Goal: Book appointment/travel/reservation

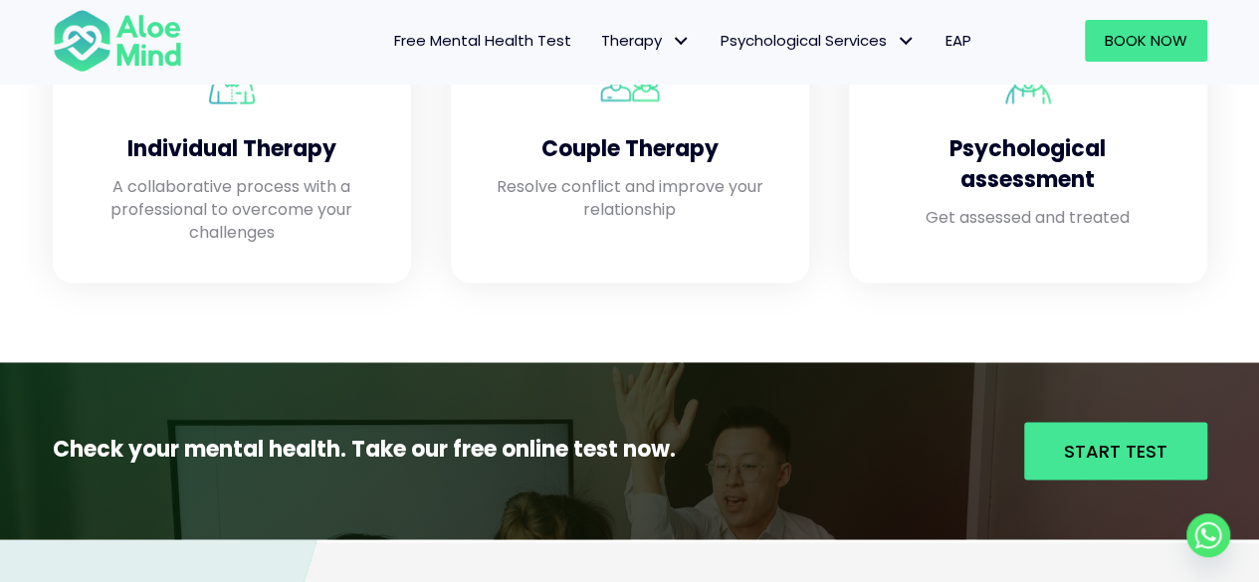
scroll to position [1891, 0]
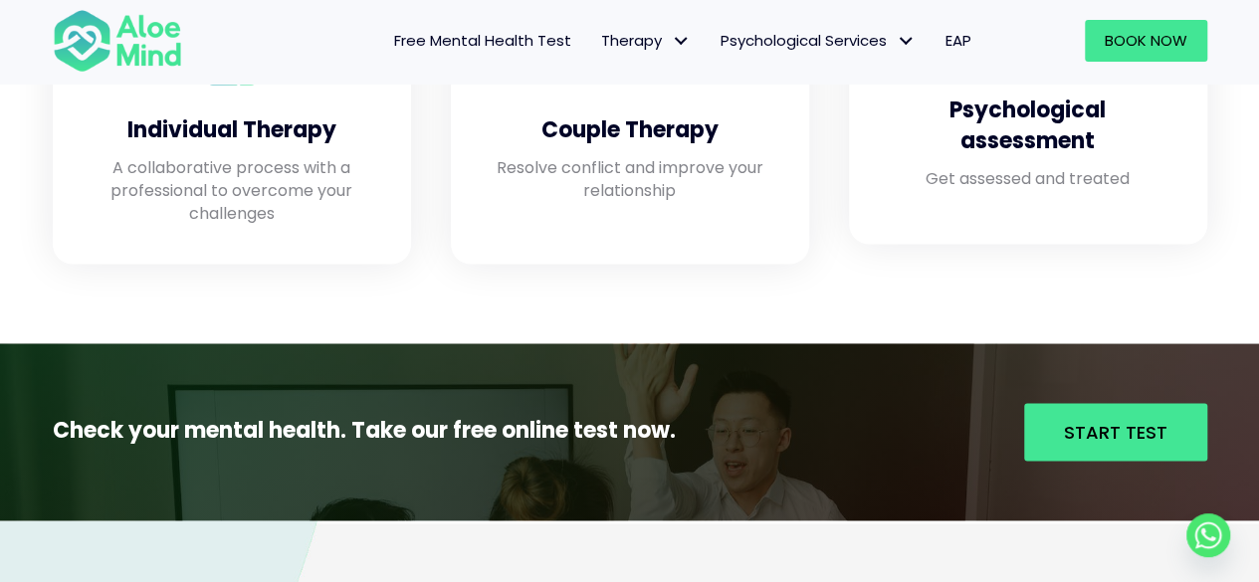
click at [979, 240] on div "Psychological assessment Get assessed and treated" at bounding box center [1028, 103] width 358 height 283
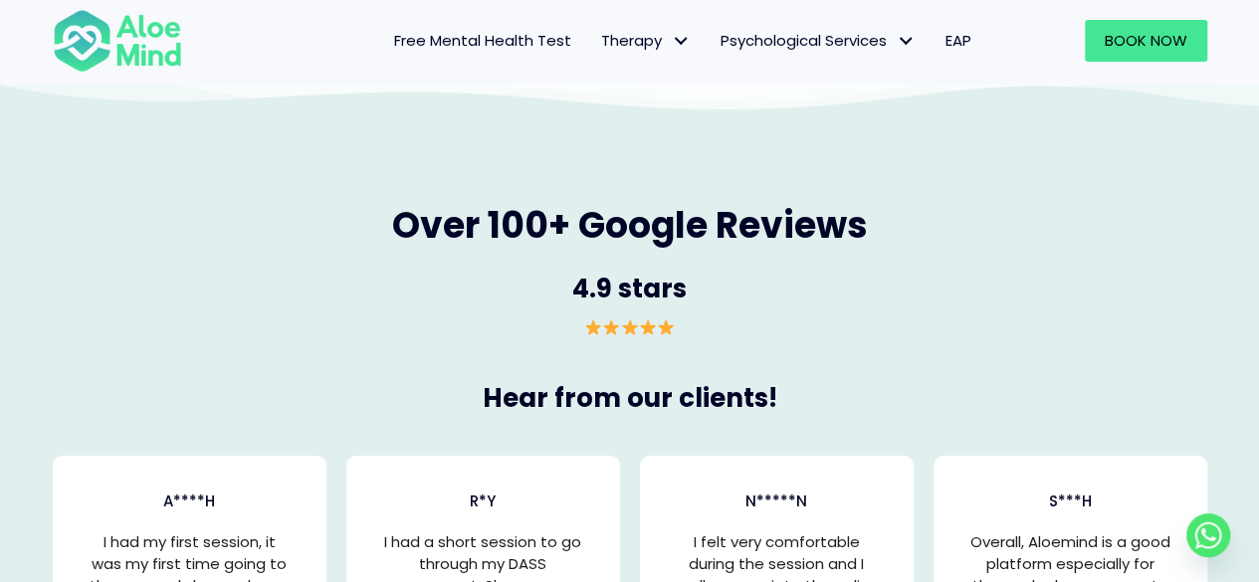
scroll to position [3384, 0]
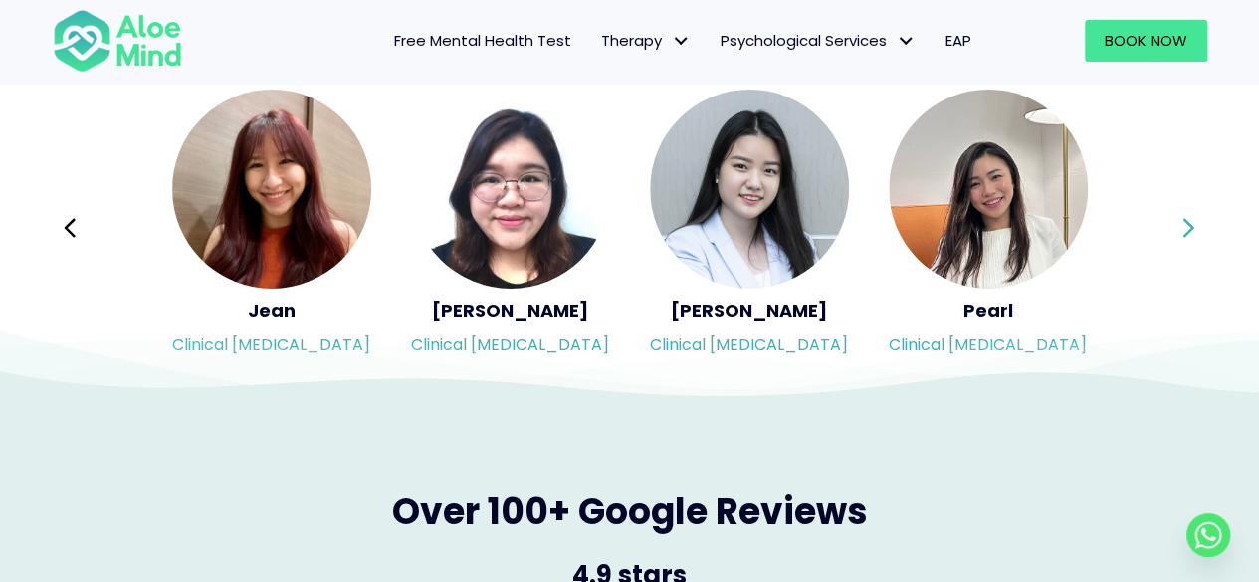
click at [1190, 232] on icon at bounding box center [1188, 228] width 14 height 38
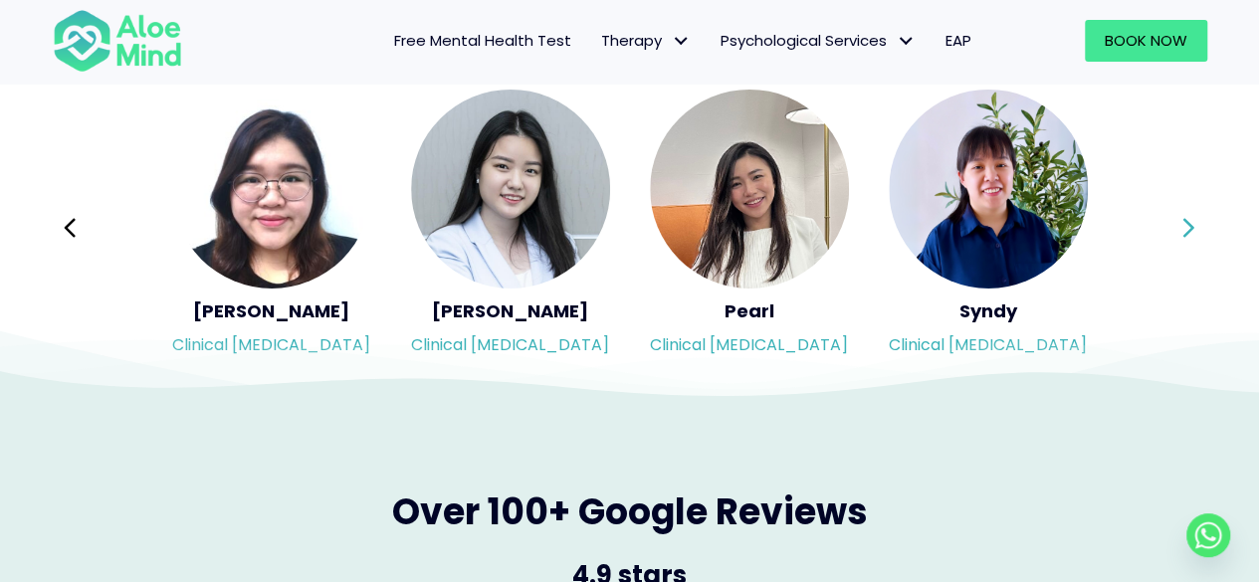
click at [1190, 232] on icon at bounding box center [1188, 228] width 14 height 38
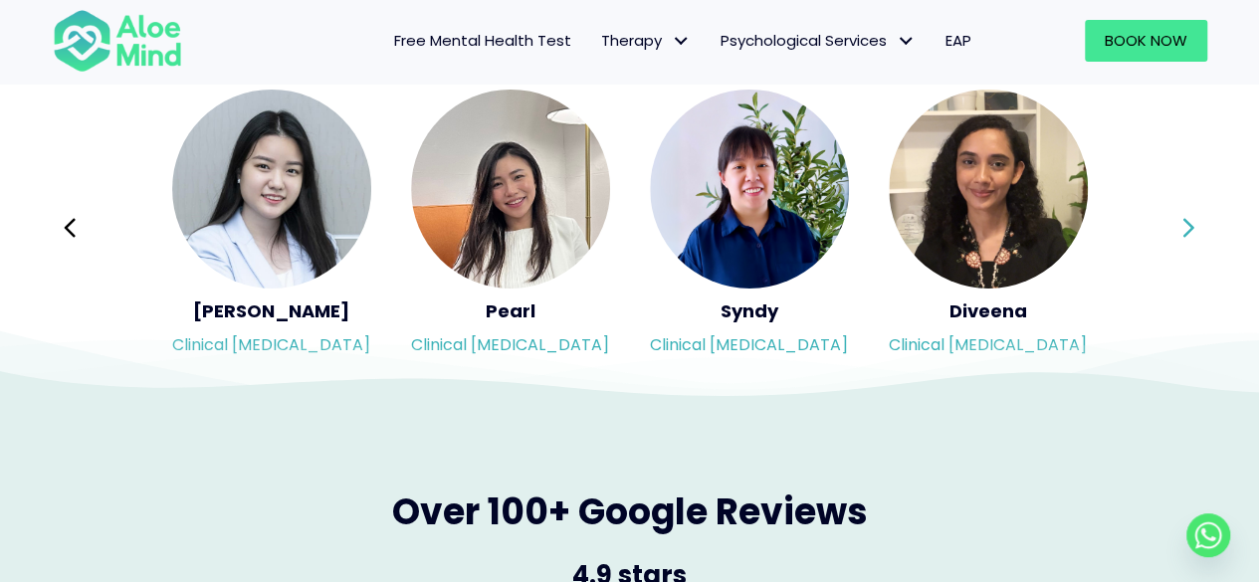
click at [1190, 232] on icon at bounding box center [1188, 228] width 14 height 38
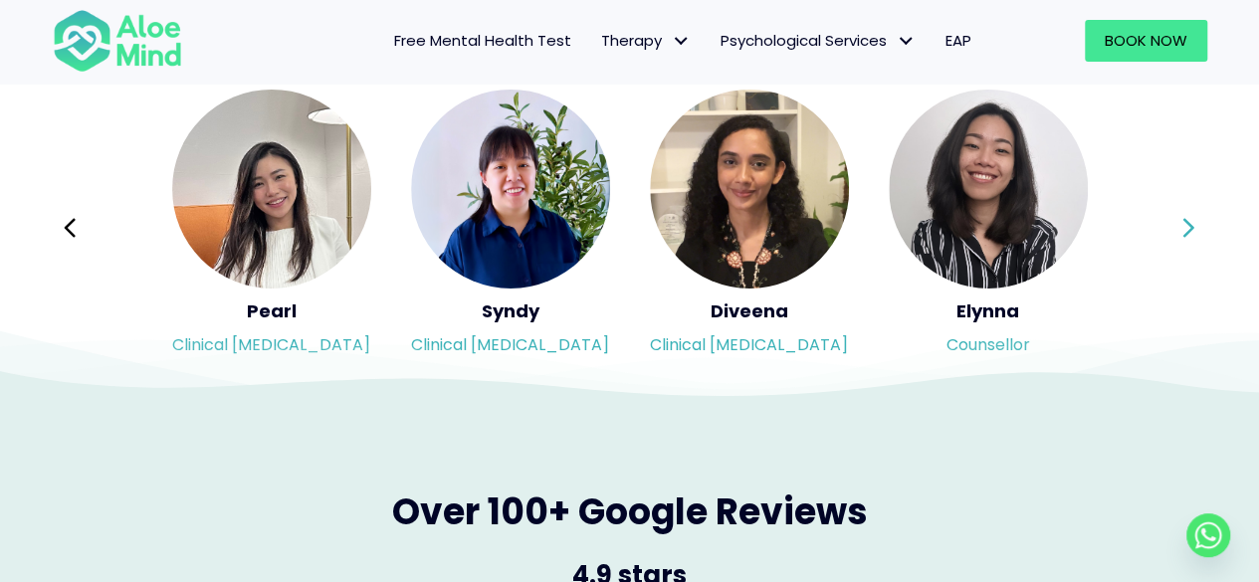
click at [1190, 232] on icon at bounding box center [1188, 228] width 14 height 38
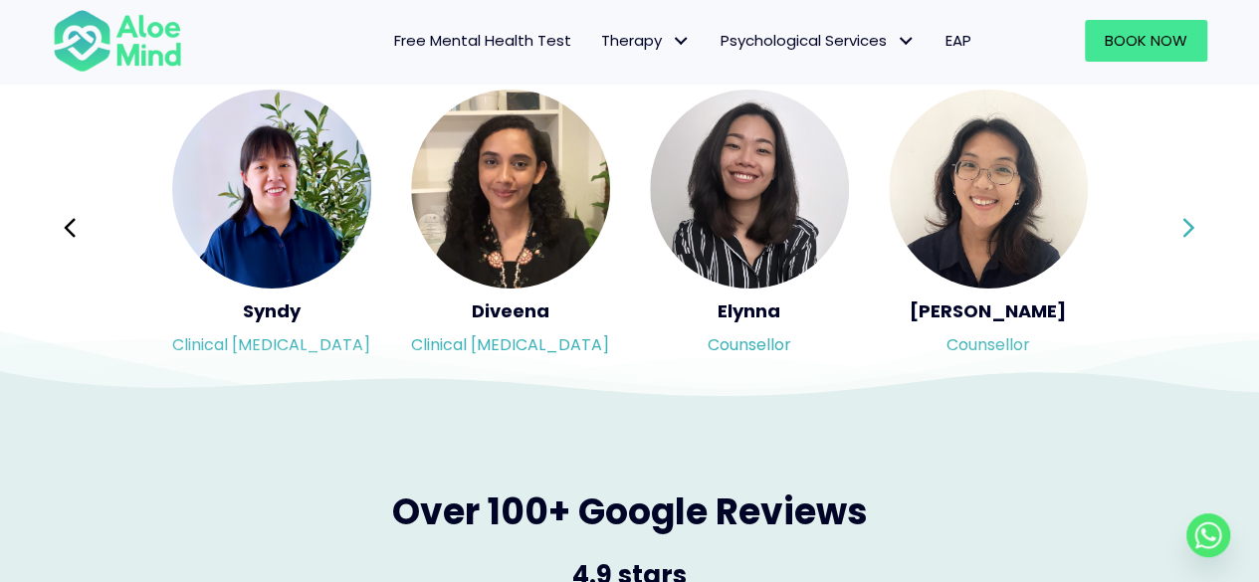
click at [1190, 232] on icon at bounding box center [1188, 228] width 14 height 38
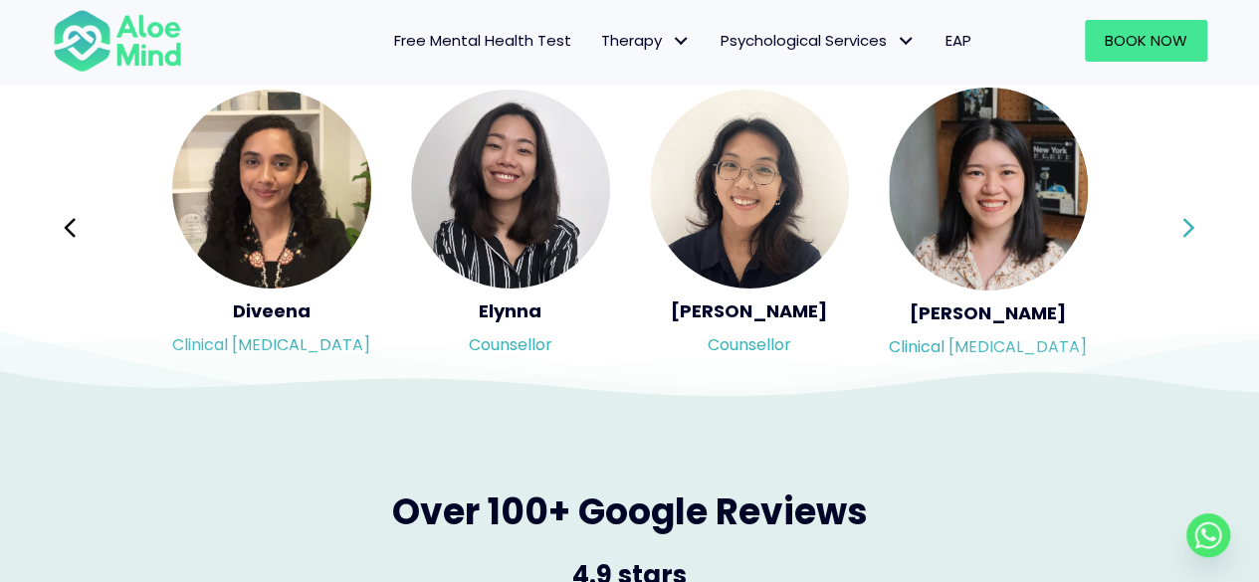
click at [1190, 232] on icon at bounding box center [1188, 228] width 14 height 38
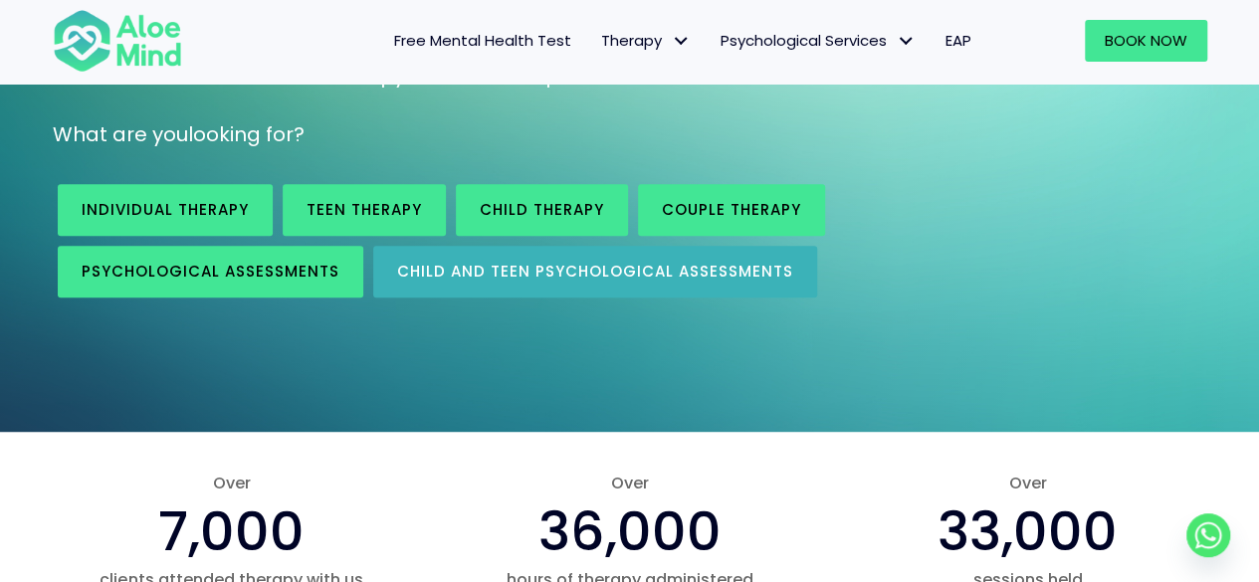
scroll to position [299, 0]
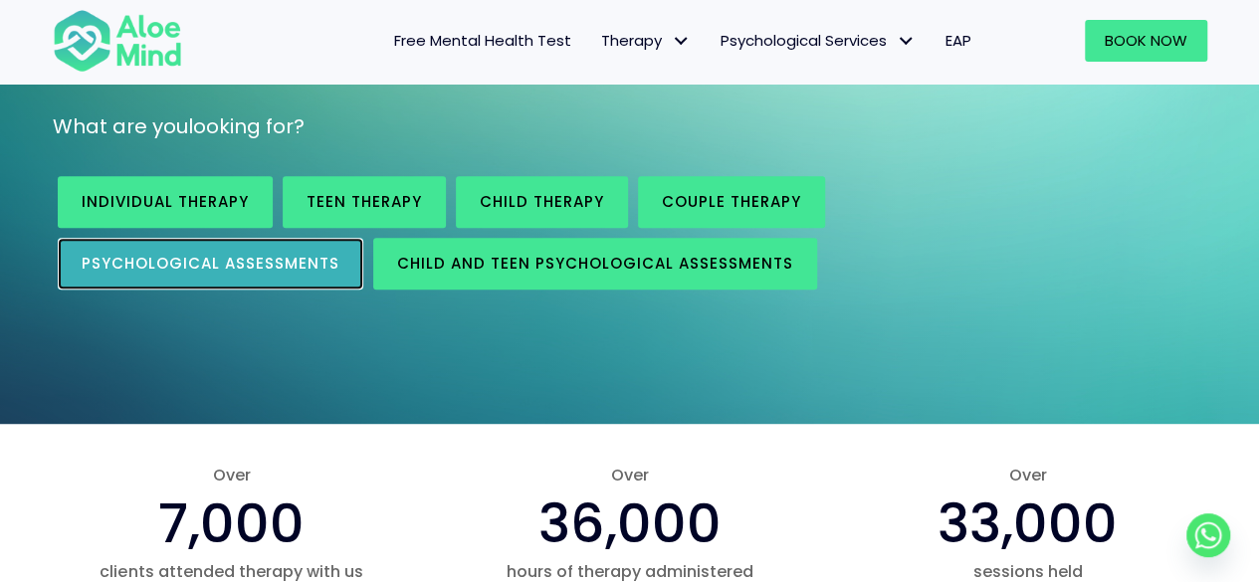
click at [308, 266] on span "Psychological assessments" at bounding box center [211, 263] width 258 height 21
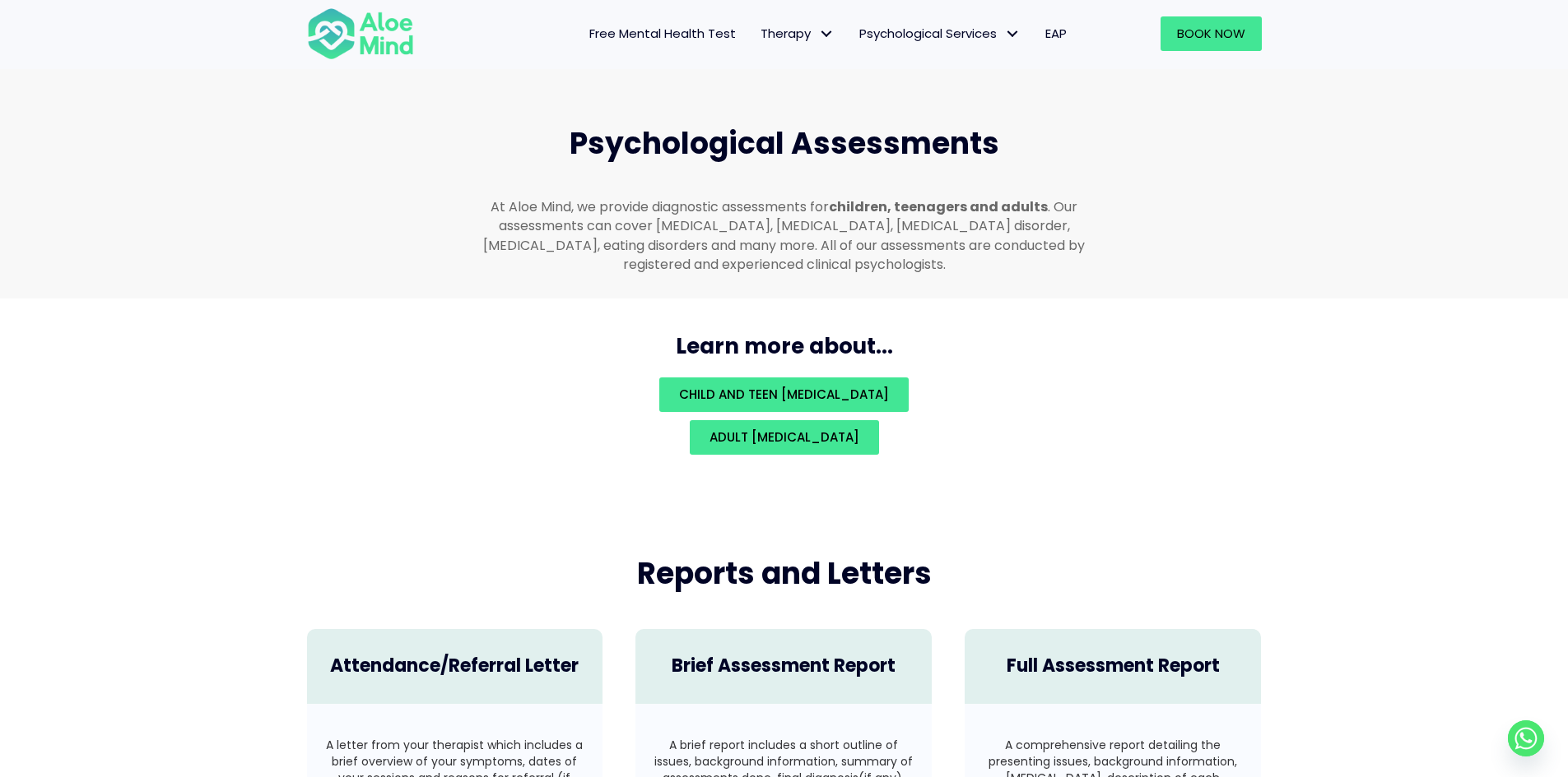
scroll to position [3496, 0]
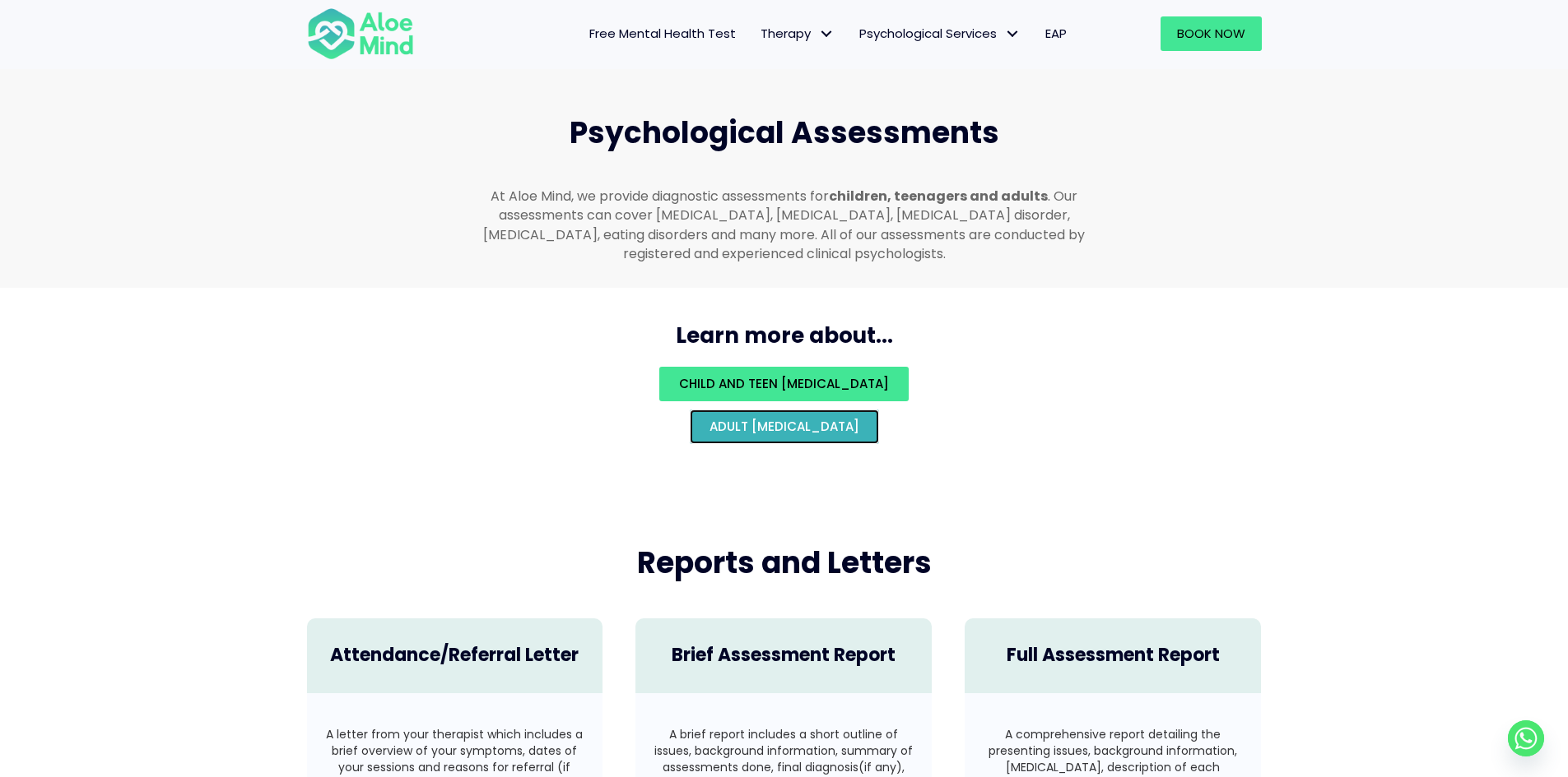
click at [859, 418] on span "Adult psychological assessment" at bounding box center [784, 427] width 150 height 17
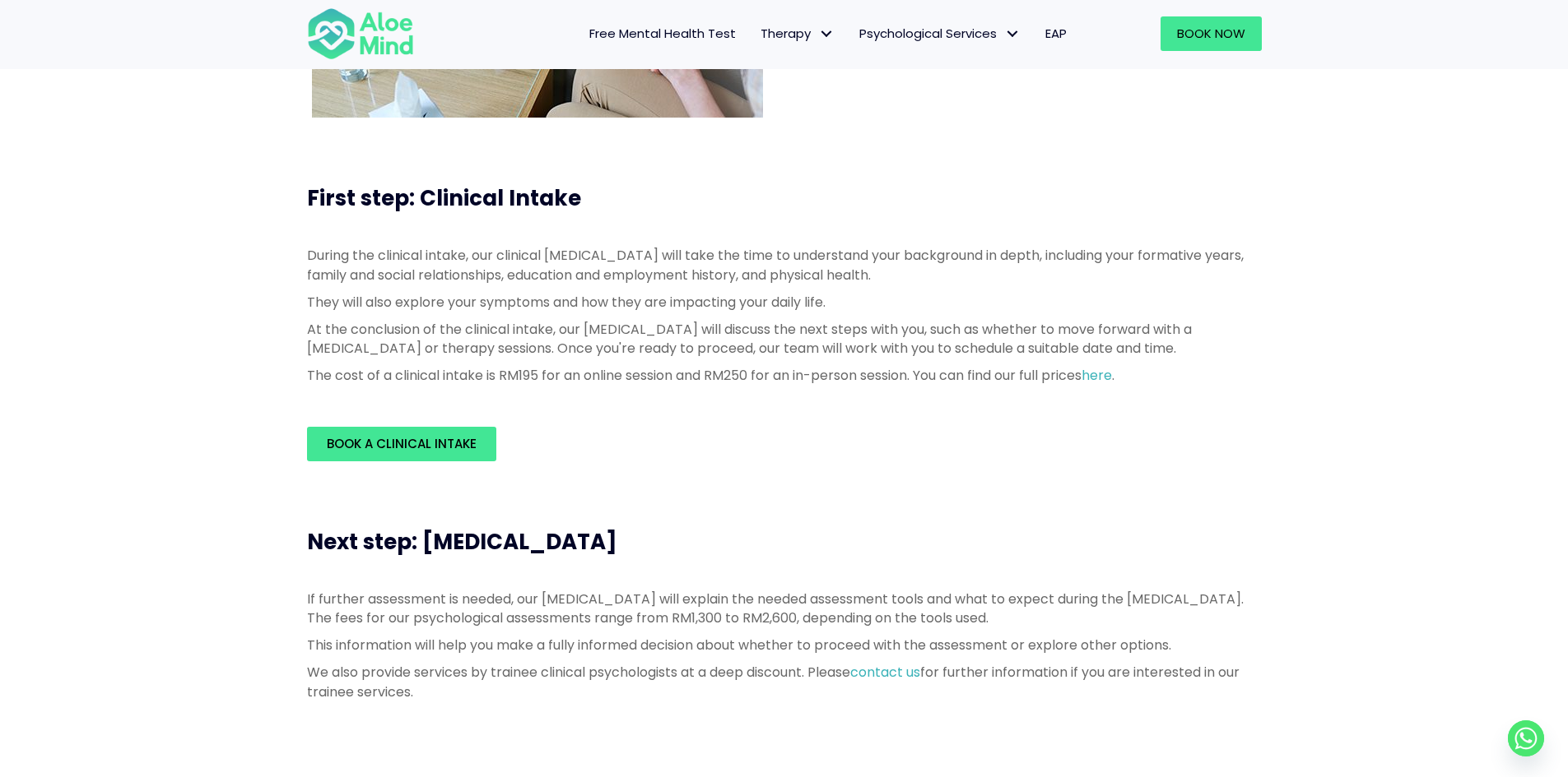
scroll to position [329, 0]
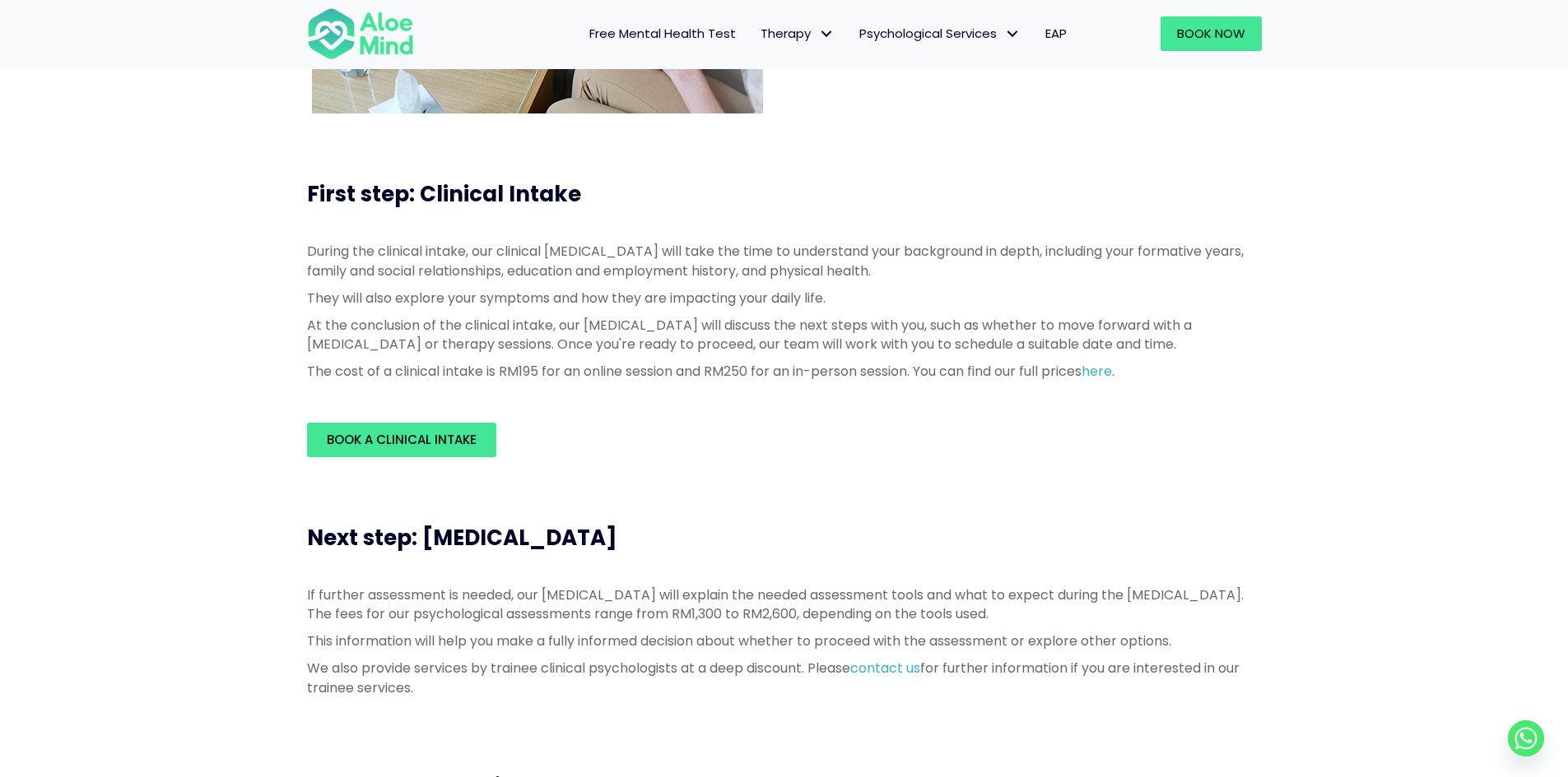
click at [1146, 388] on div "During the clinical intake, our clinical psychologist will take the time to und…" at bounding box center [784, 316] width 954 height 147
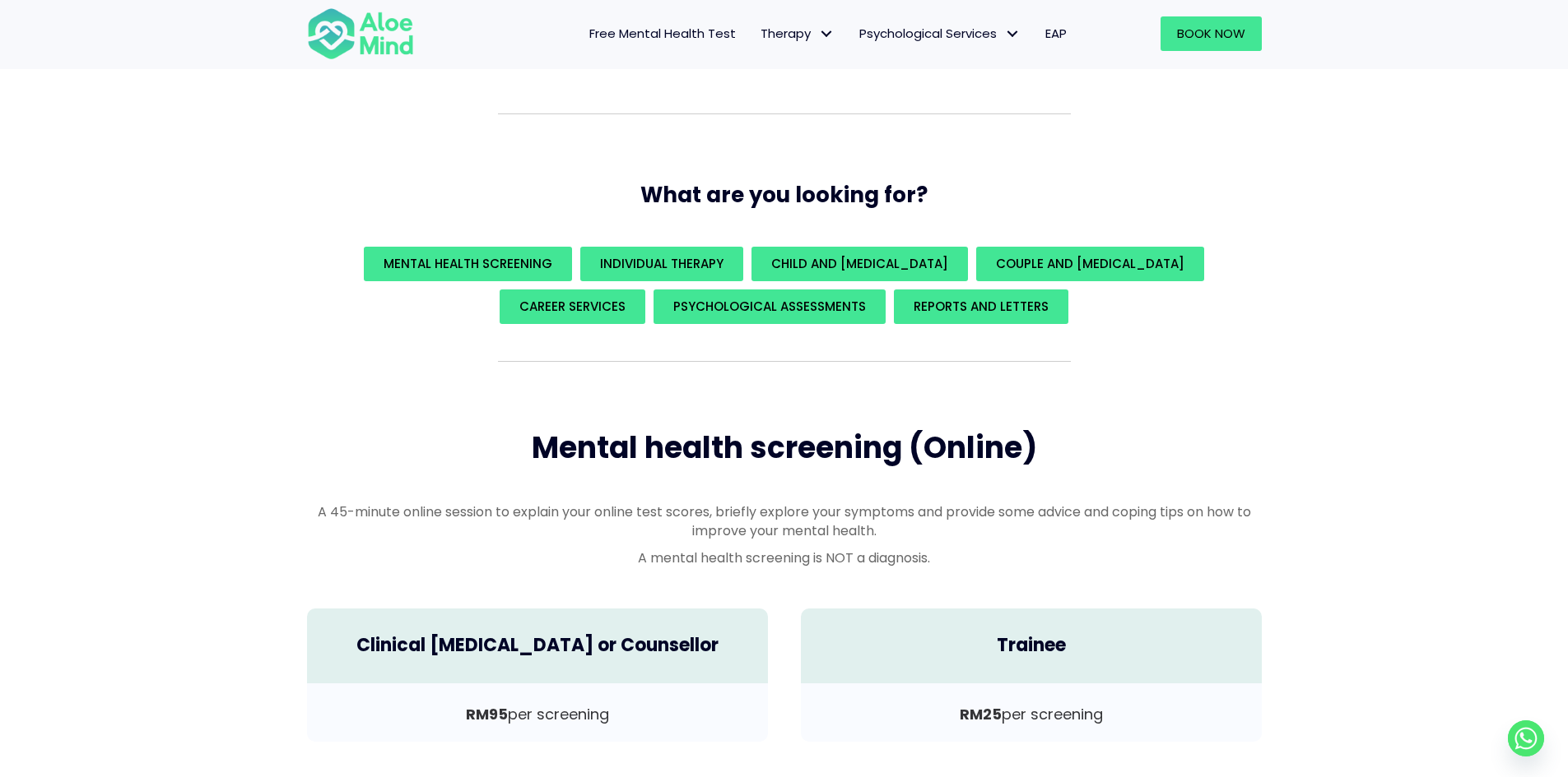
scroll to position [164, 0]
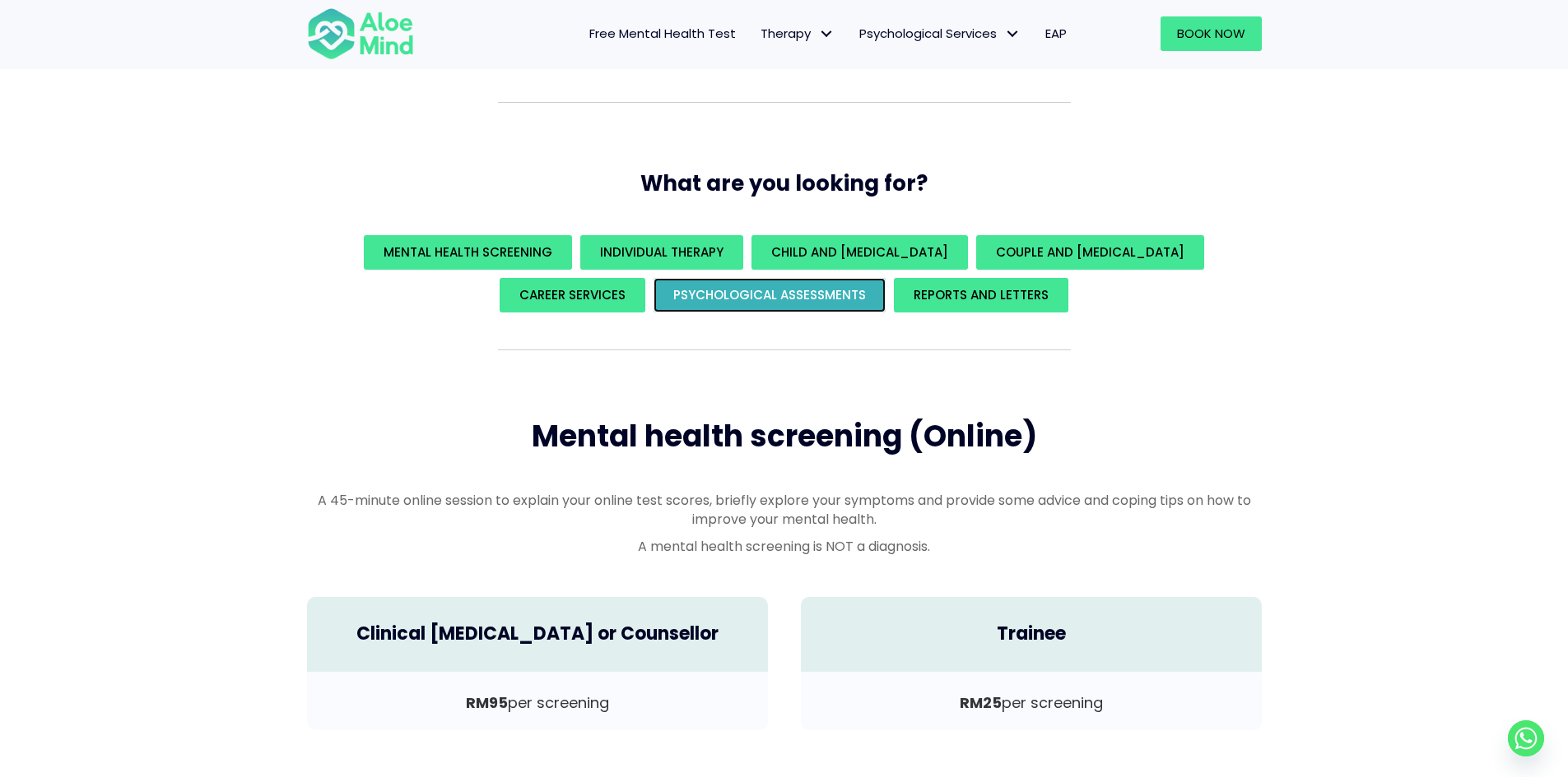
click at [795, 298] on span "Psychological assessments" at bounding box center [769, 294] width 193 height 17
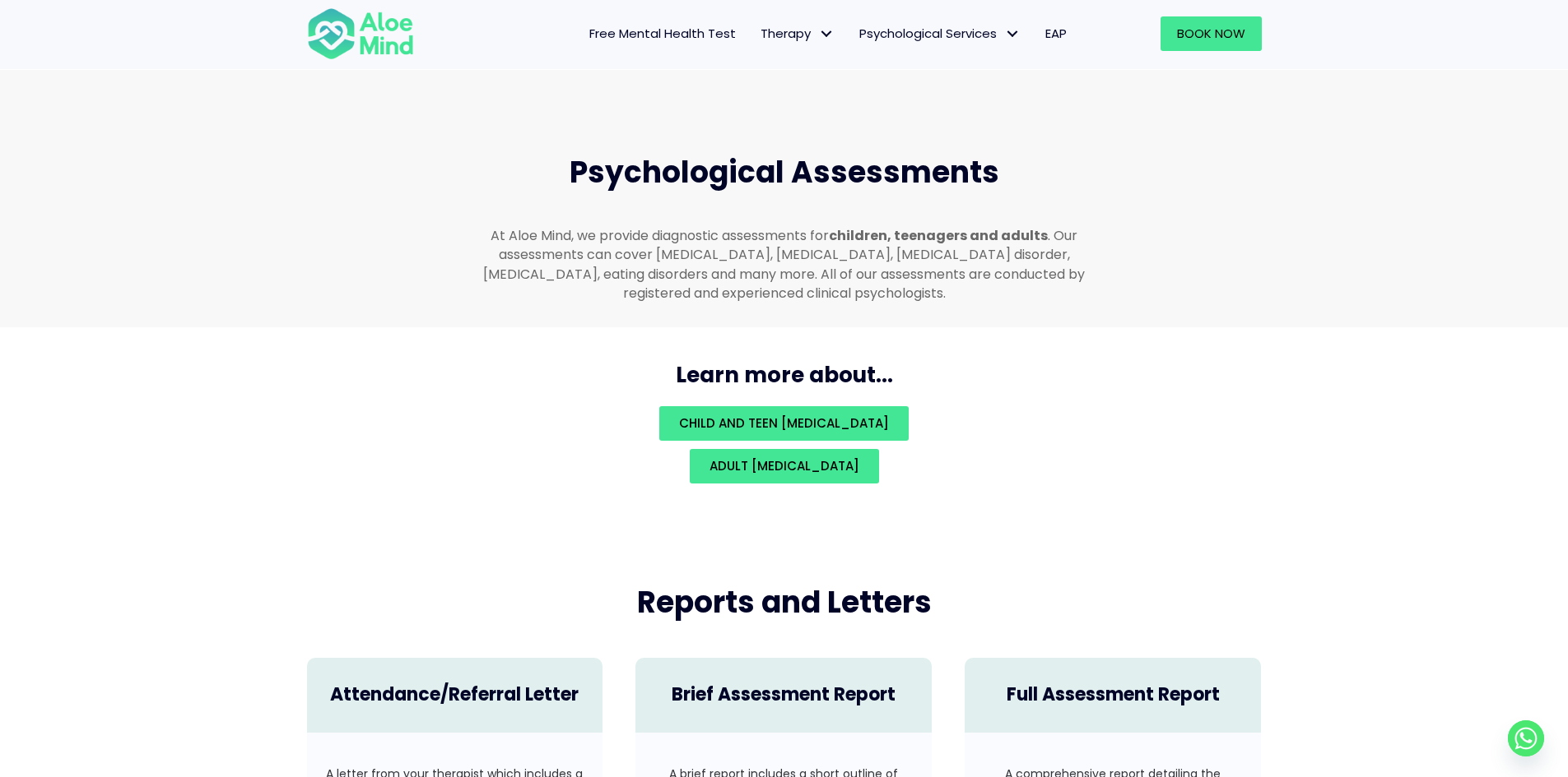
scroll to position [3492, 0]
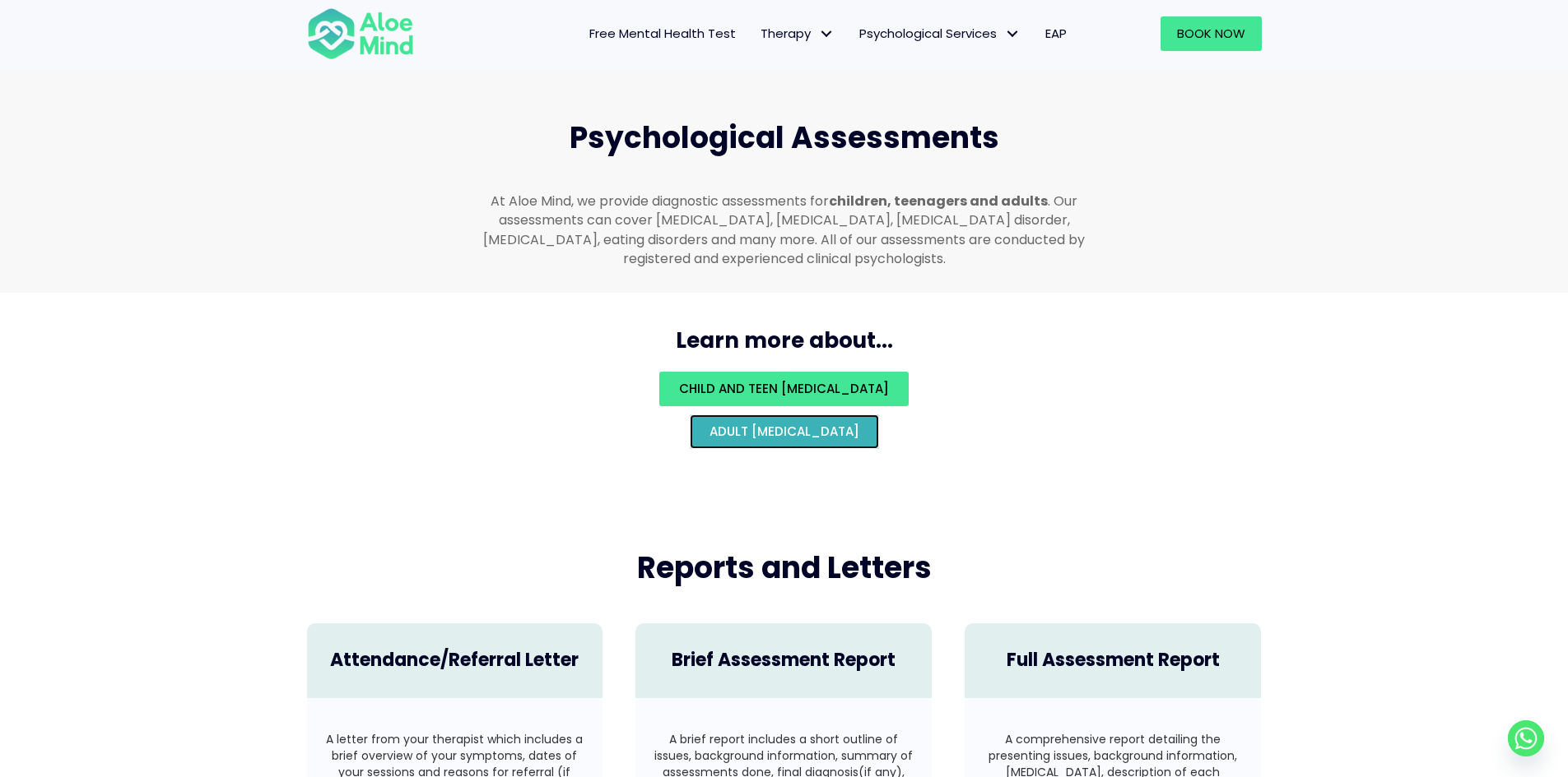
click at [789, 423] on span "Adult psychological assessment" at bounding box center [784, 431] width 150 height 17
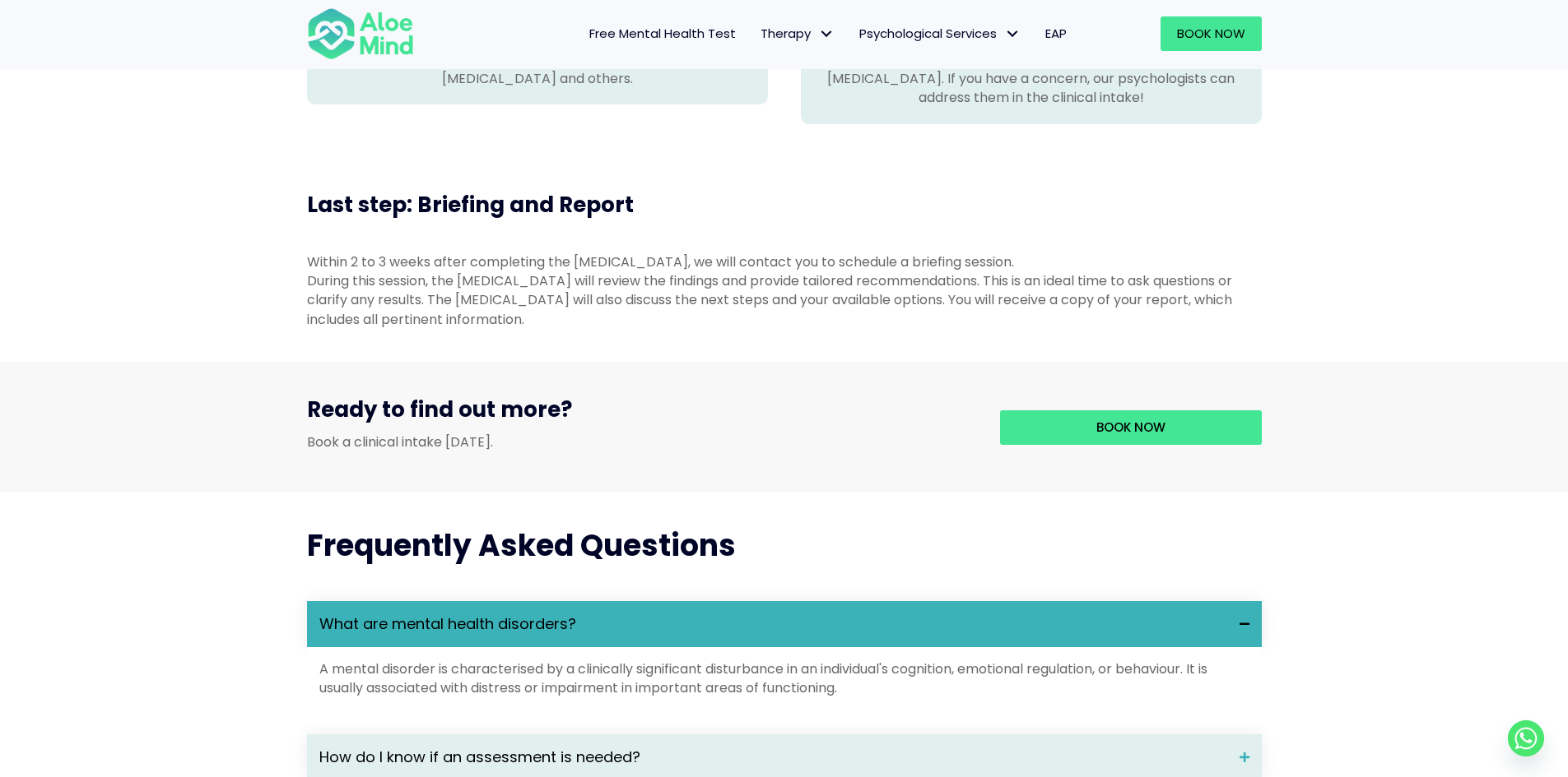
scroll to position [1728, 0]
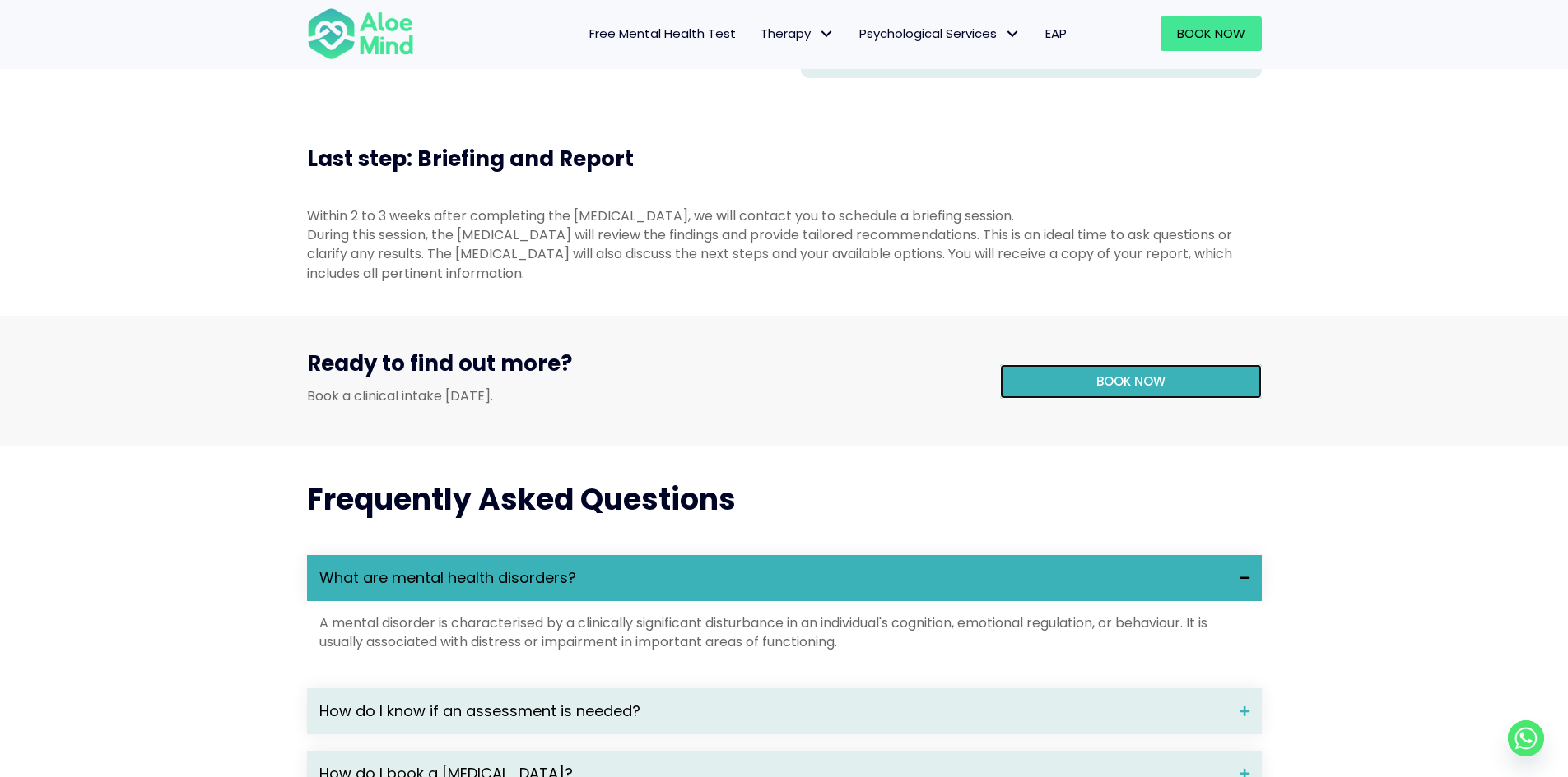
click at [1127, 393] on link "Book now" at bounding box center [1131, 382] width 261 height 35
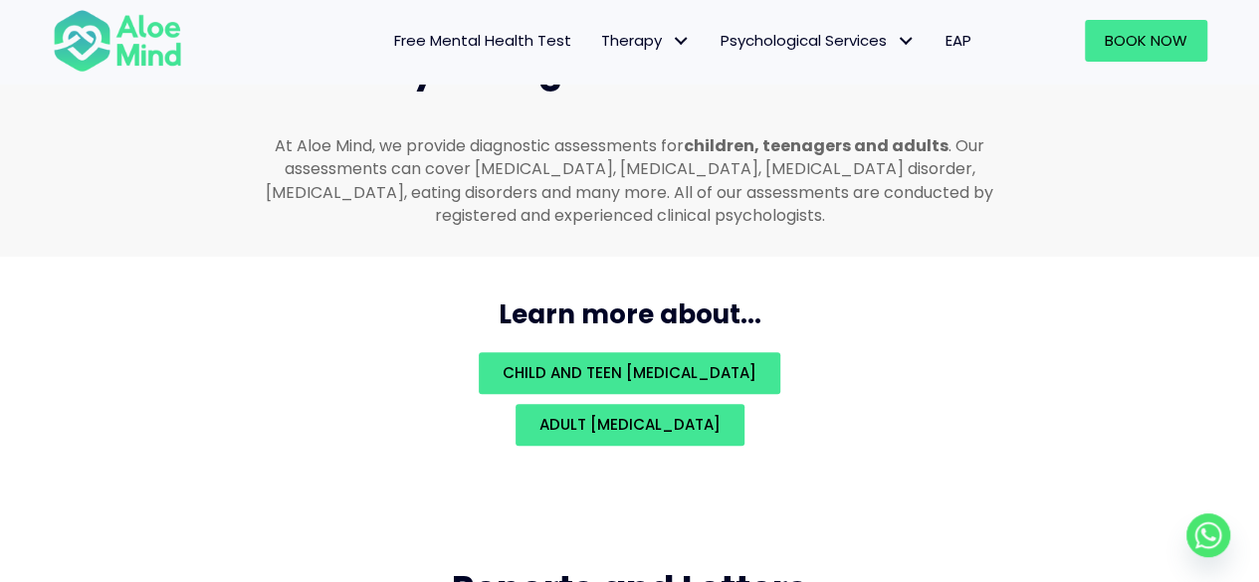
scroll to position [4424, 0]
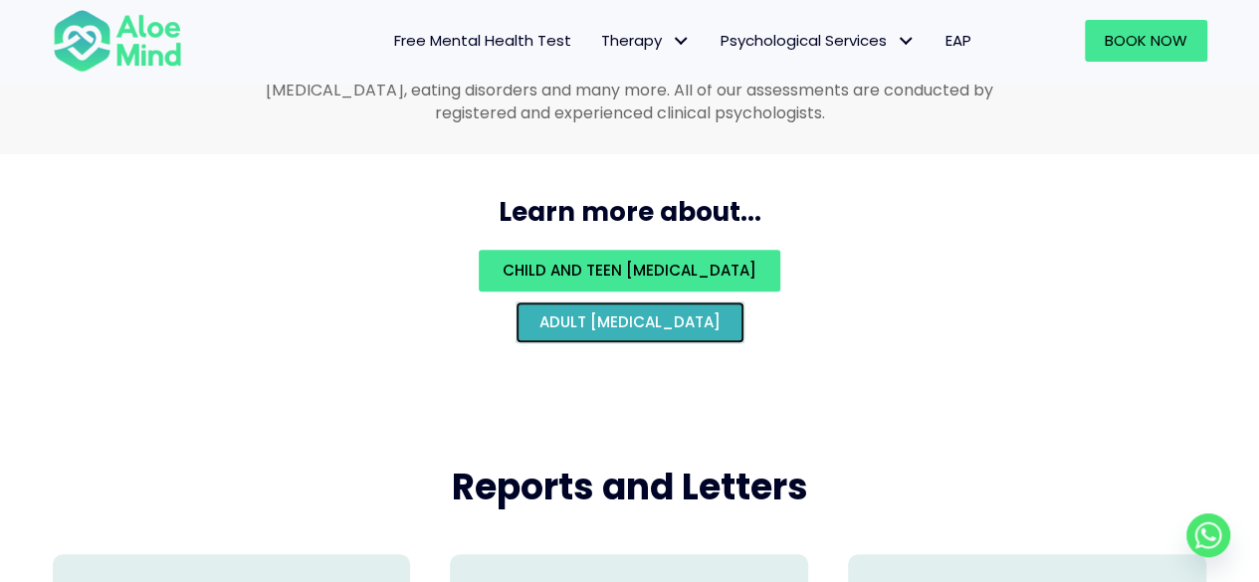
click at [629, 311] on span "Adult [MEDICAL_DATA]" at bounding box center [629, 321] width 181 height 21
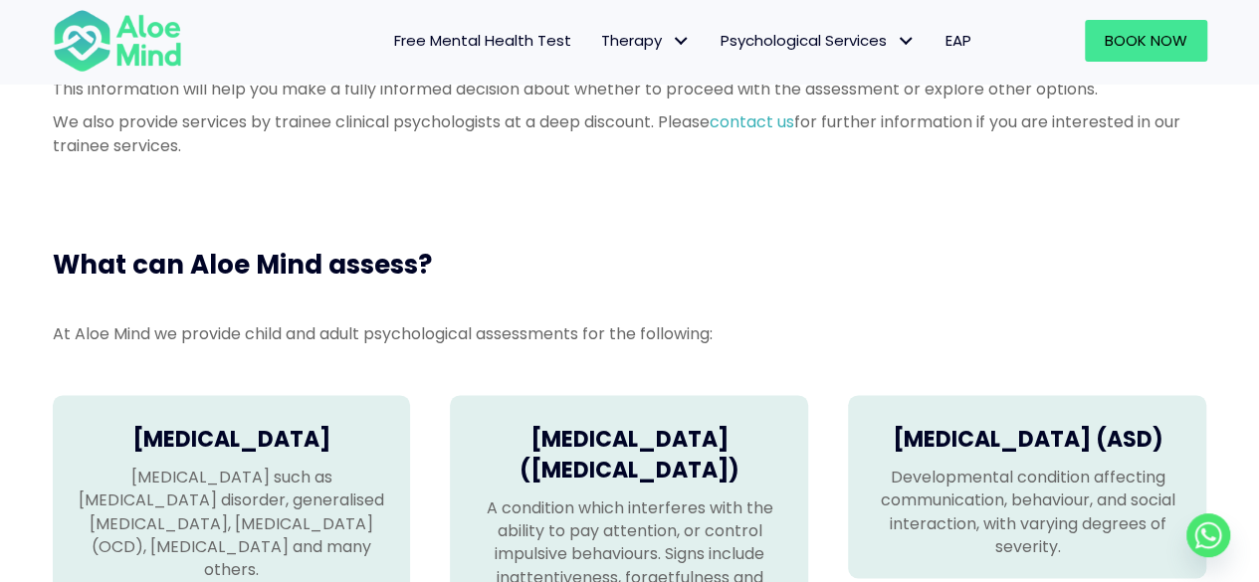
scroll to position [1095, 0]
